Goal: Task Accomplishment & Management: Use online tool/utility

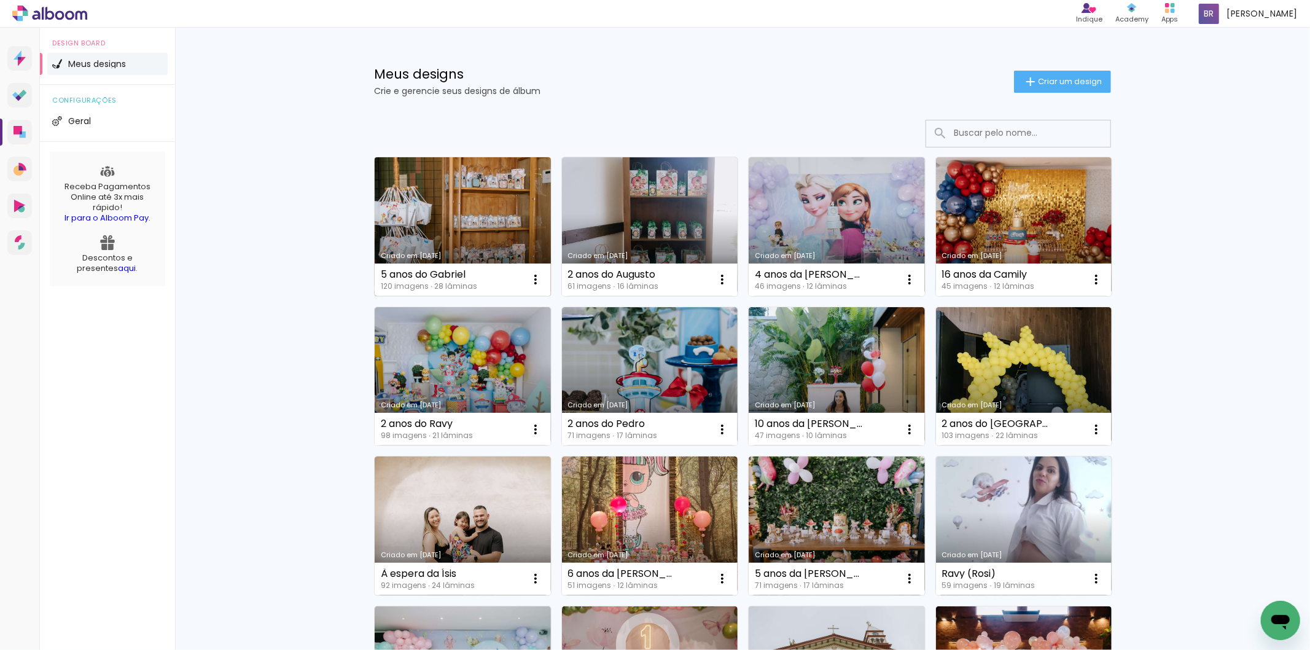
click at [403, 234] on link "Criado em [DATE]" at bounding box center [463, 226] width 176 height 139
